Goal: Navigation & Orientation: Find specific page/section

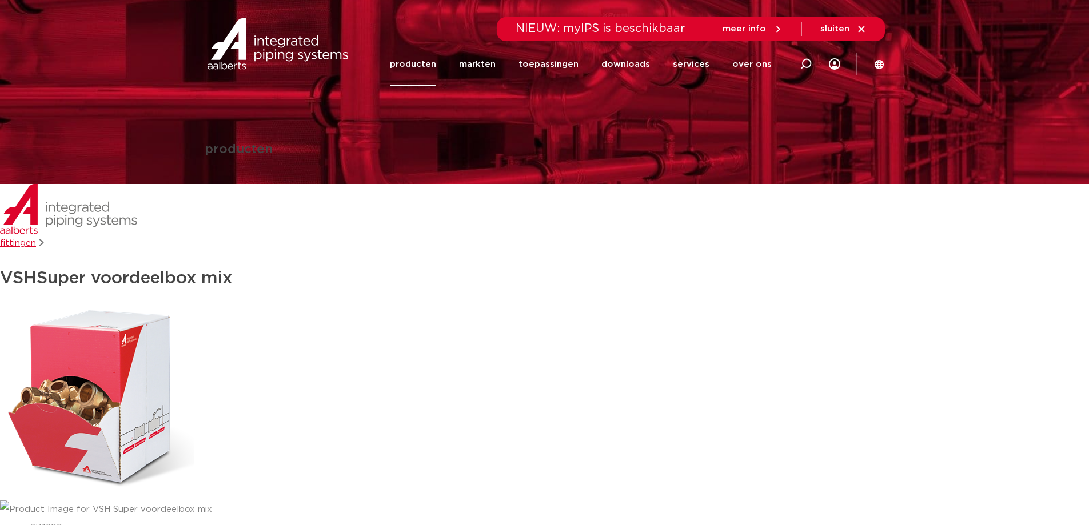
click at [420, 61] on link "producten" at bounding box center [413, 64] width 46 height 44
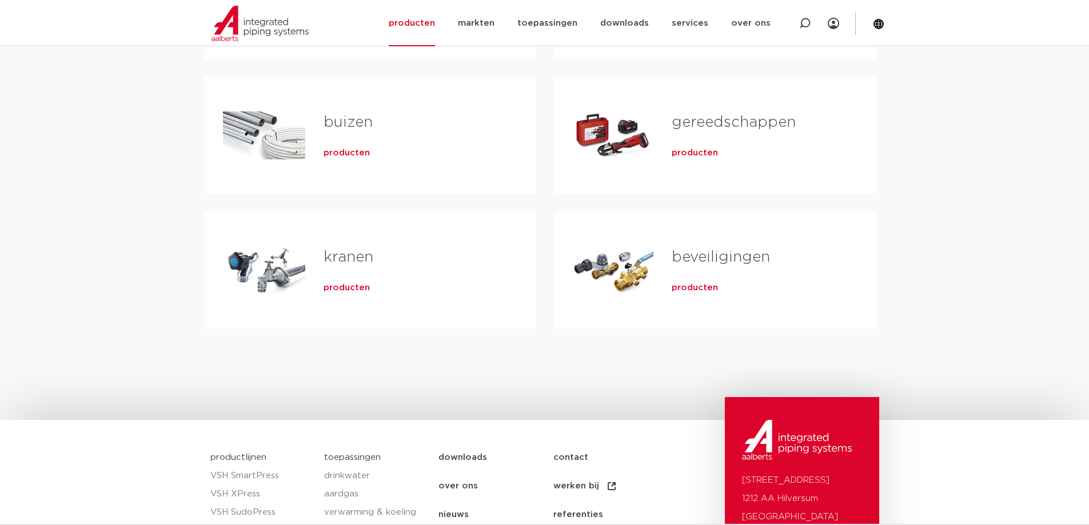
scroll to position [229, 0]
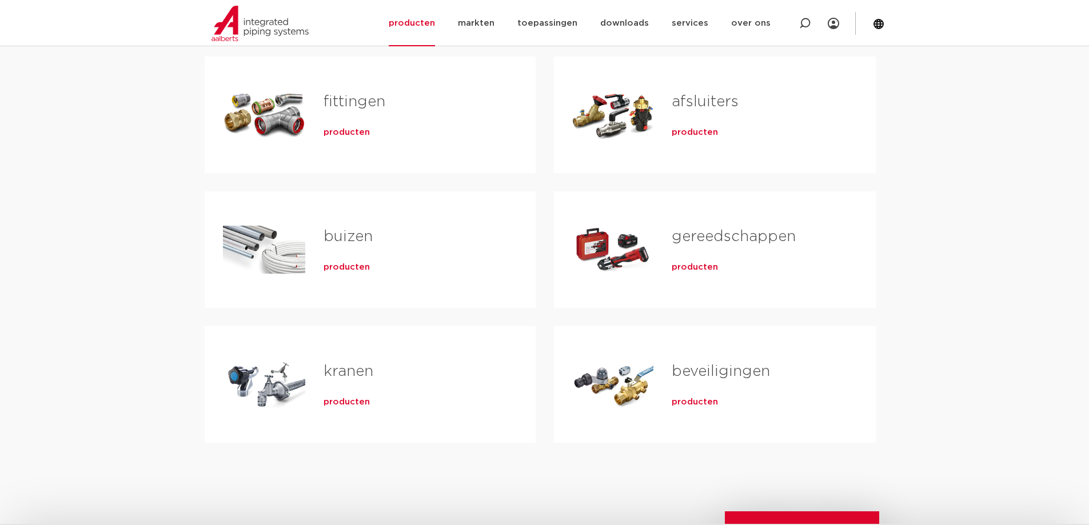
click at [360, 131] on span "producten" at bounding box center [347, 132] width 46 height 11
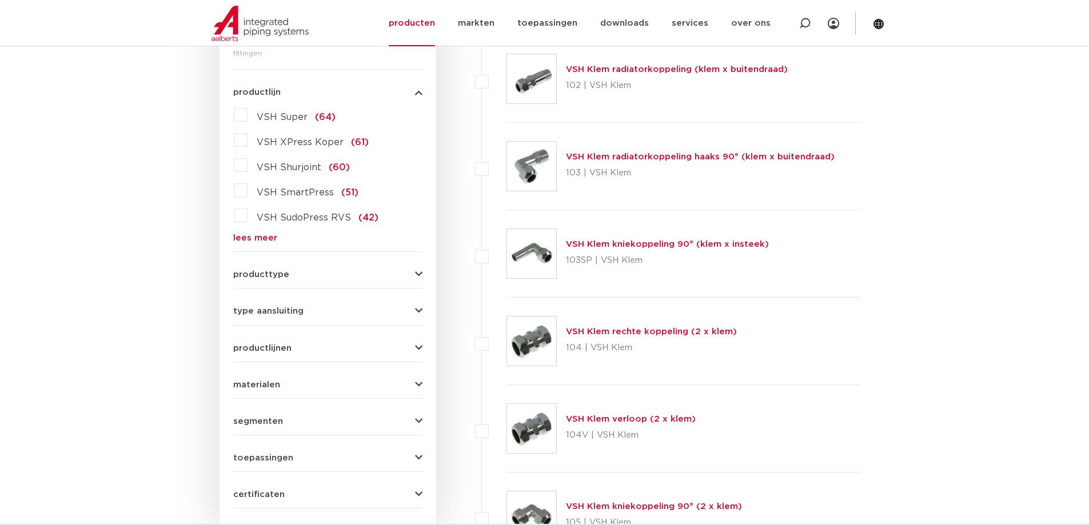
scroll to position [185, 0]
